Goal: Task Accomplishment & Management: Use online tool/utility

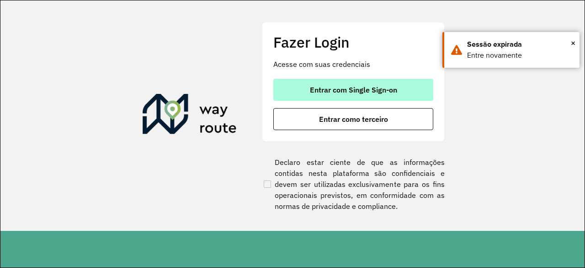
click at [364, 90] on span "Entrar com Single Sign-on" at bounding box center [353, 89] width 87 height 7
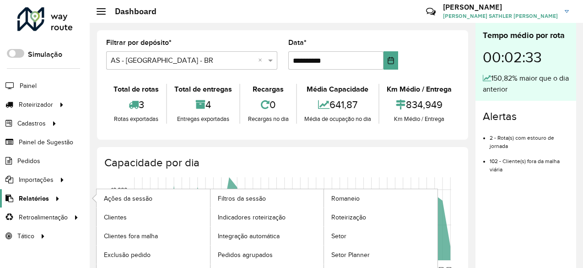
click at [45, 199] on span "Relatórios" at bounding box center [34, 198] width 30 height 10
click at [137, 214] on link "Clientes" at bounding box center [152, 217] width 113 height 18
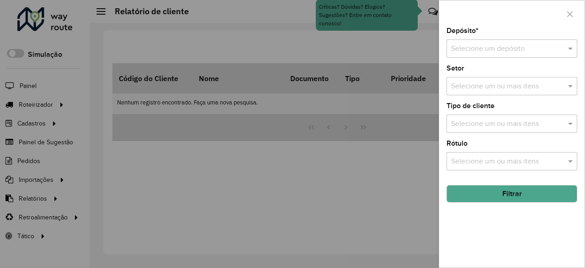
click at [495, 46] on input "text" at bounding box center [502, 48] width 103 height 11
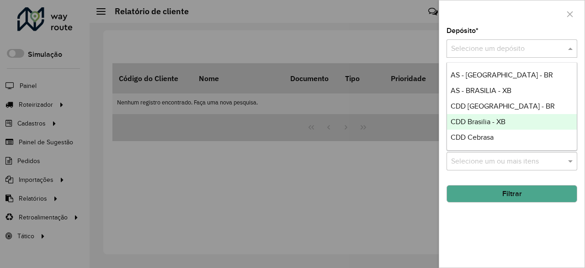
click at [491, 122] on span "CDD Brasilia - XB" at bounding box center [478, 122] width 55 height 8
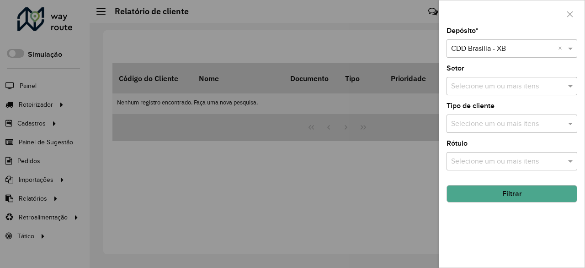
click at [501, 193] on button "Filtrar" at bounding box center [512, 193] width 131 height 17
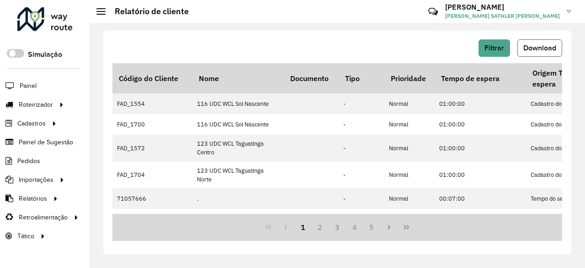
click at [542, 50] on span "Download" at bounding box center [540, 48] width 33 height 8
